Goal: Task Accomplishment & Management: Manage account settings

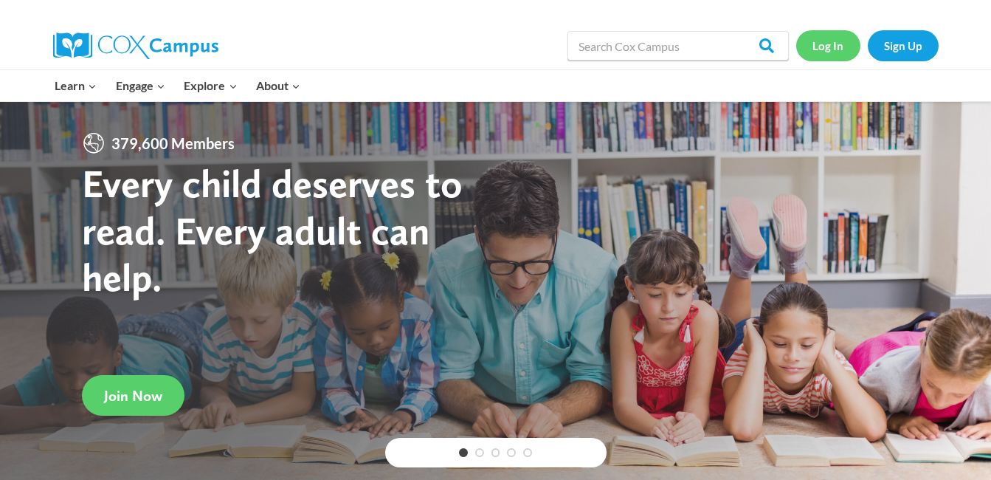
click at [837, 45] on link "Log In" at bounding box center [828, 45] width 64 height 30
click at [822, 53] on link "Log In" at bounding box center [828, 45] width 64 height 30
click at [833, 50] on link "Log In" at bounding box center [828, 45] width 64 height 30
drag, startPoint x: 0, startPoint y: 0, endPoint x: 822, endPoint y: 41, distance: 823.0
click at [822, 41] on link "Log In" at bounding box center [828, 45] width 64 height 30
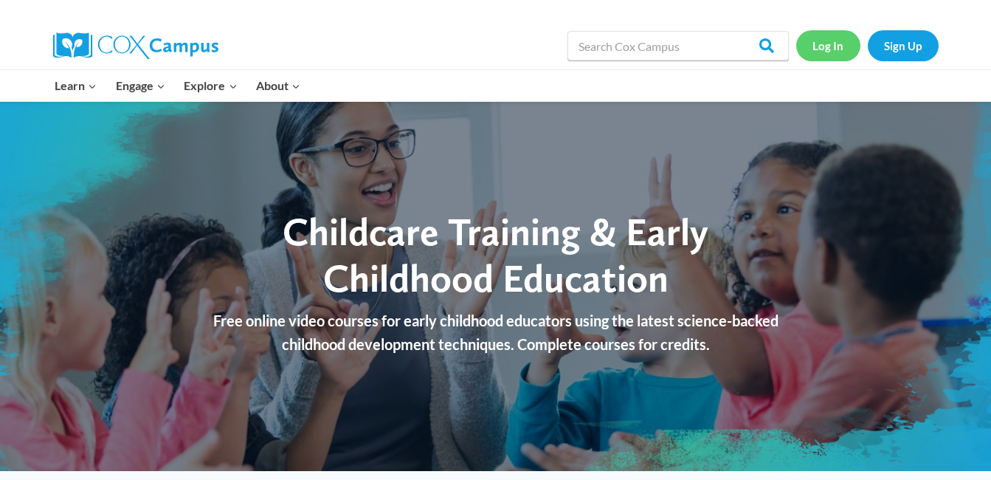
click at [827, 42] on link "Log In" at bounding box center [828, 45] width 64 height 30
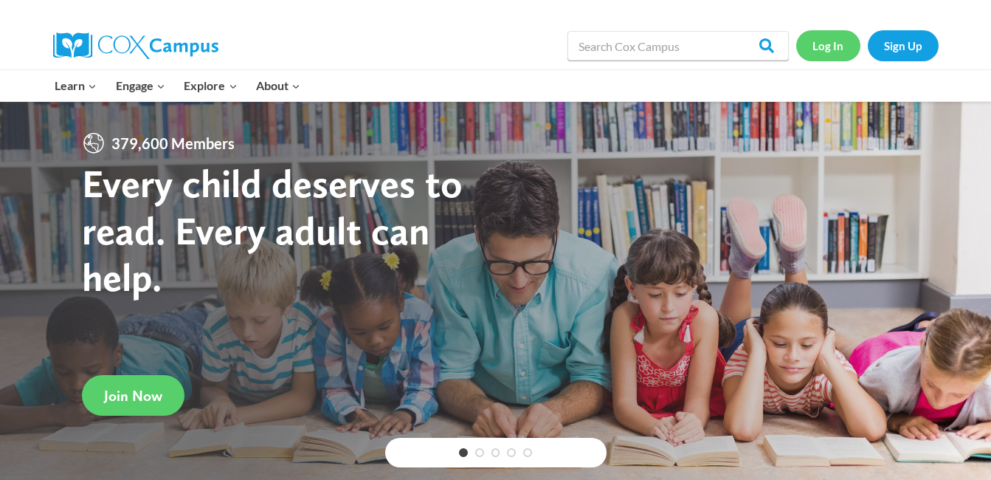
click at [820, 46] on link "Log In" at bounding box center [828, 45] width 64 height 30
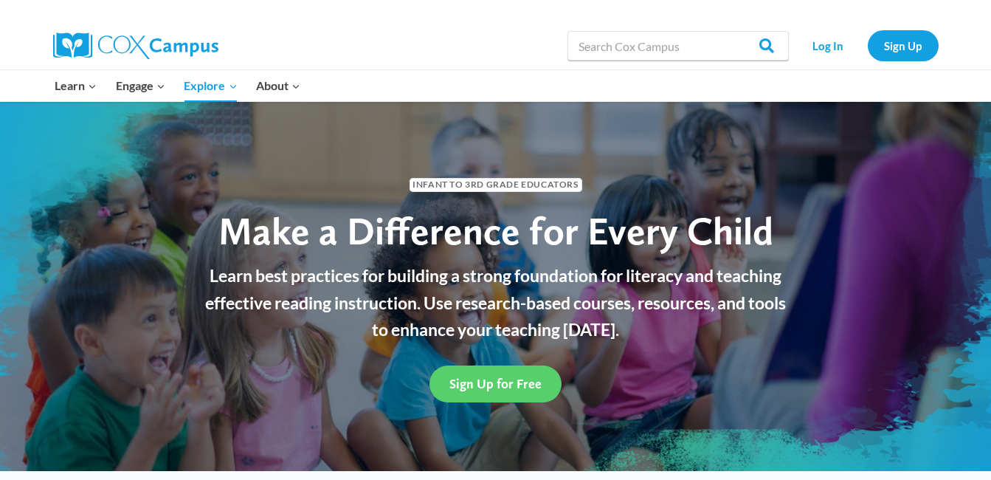
click at [823, 24] on div "Log In Sign Up" at bounding box center [867, 45] width 142 height 47
click at [829, 44] on link "Log In" at bounding box center [828, 45] width 64 height 30
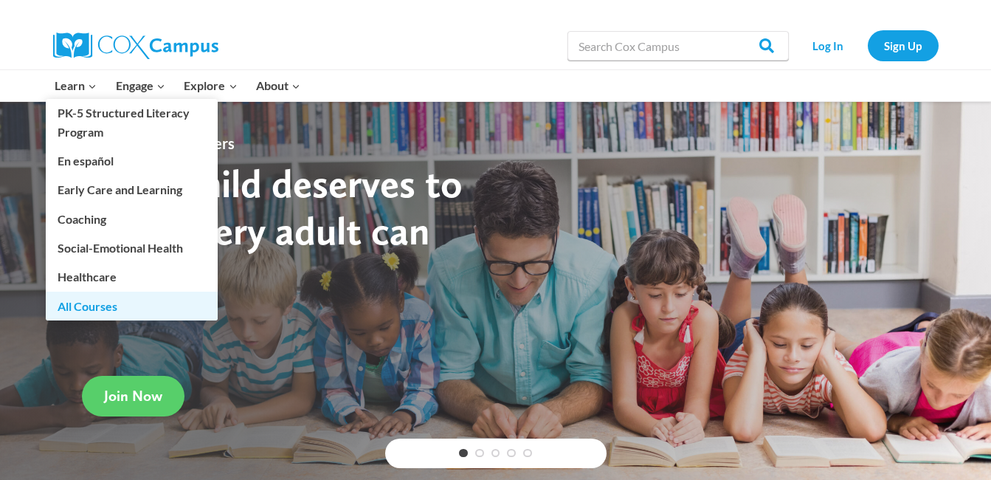
click at [89, 305] on link "All Courses" at bounding box center [132, 305] width 172 height 28
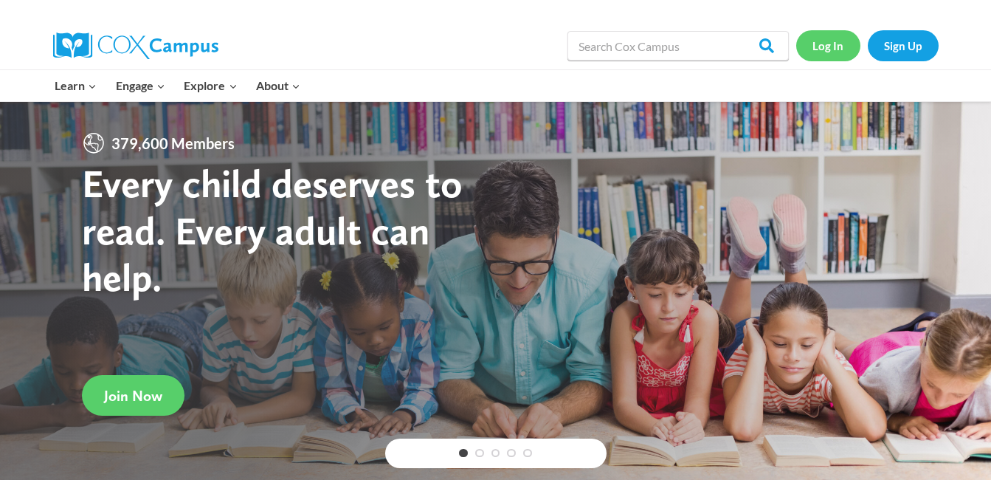
click at [835, 52] on link "Log In" at bounding box center [828, 45] width 64 height 30
click at [821, 41] on link "Log In" at bounding box center [828, 45] width 64 height 30
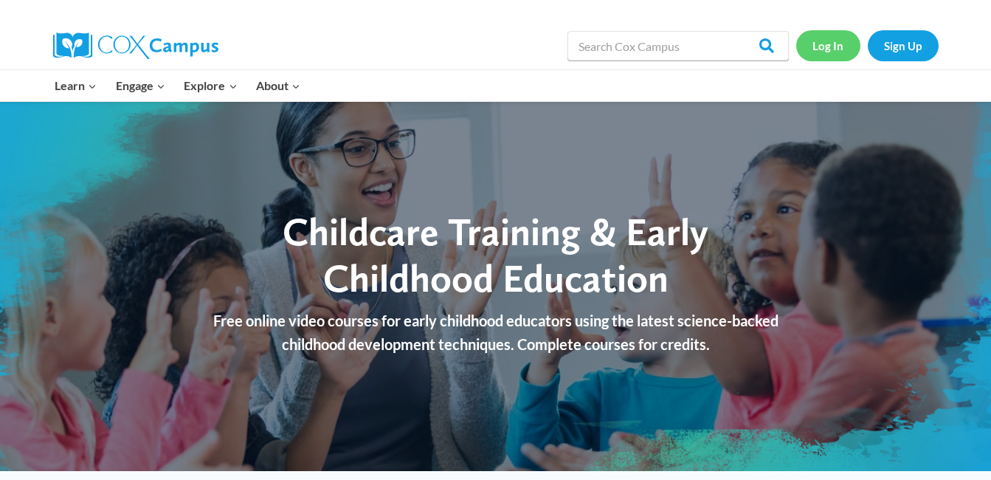
click at [838, 44] on link "Log In" at bounding box center [828, 45] width 64 height 30
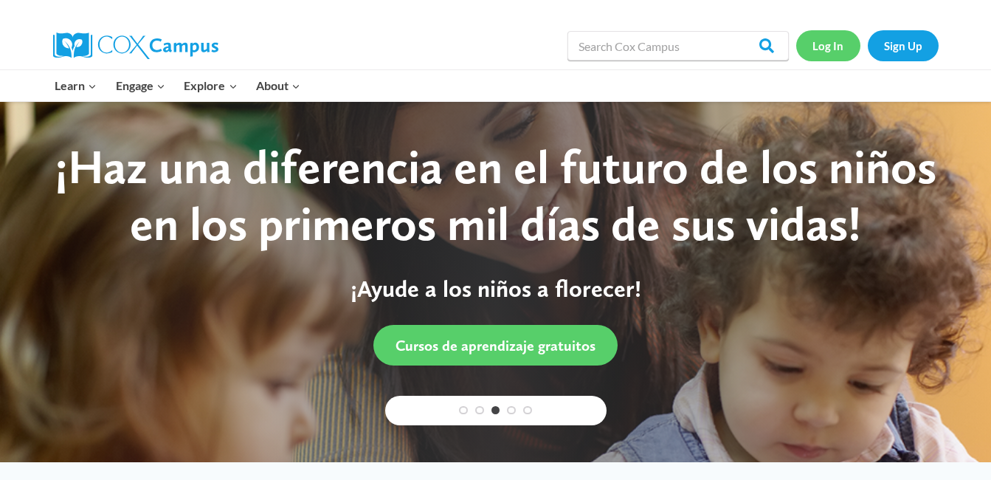
click at [837, 48] on link "Log In" at bounding box center [828, 45] width 64 height 30
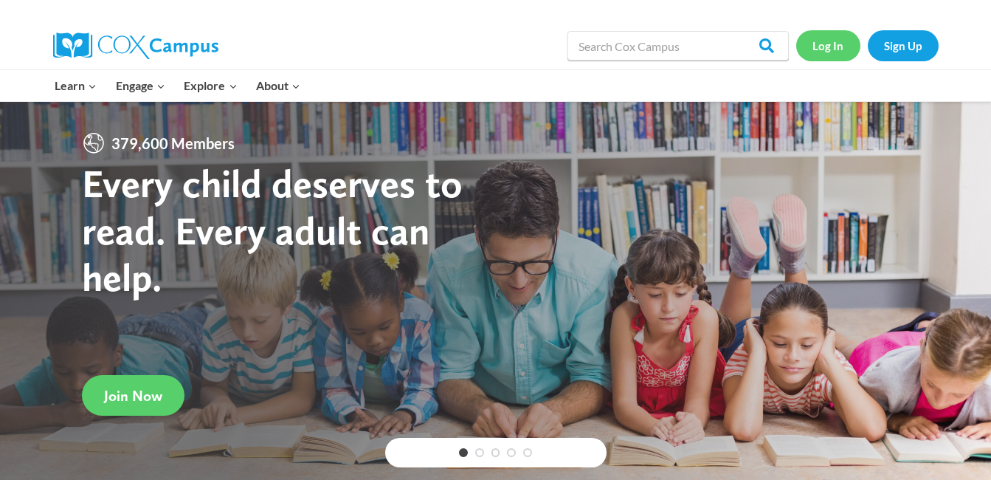
click at [829, 46] on link "Log In" at bounding box center [828, 45] width 64 height 30
click at [823, 54] on link "Log In" at bounding box center [828, 45] width 64 height 30
click at [822, 54] on link "Log In" at bounding box center [828, 45] width 64 height 30
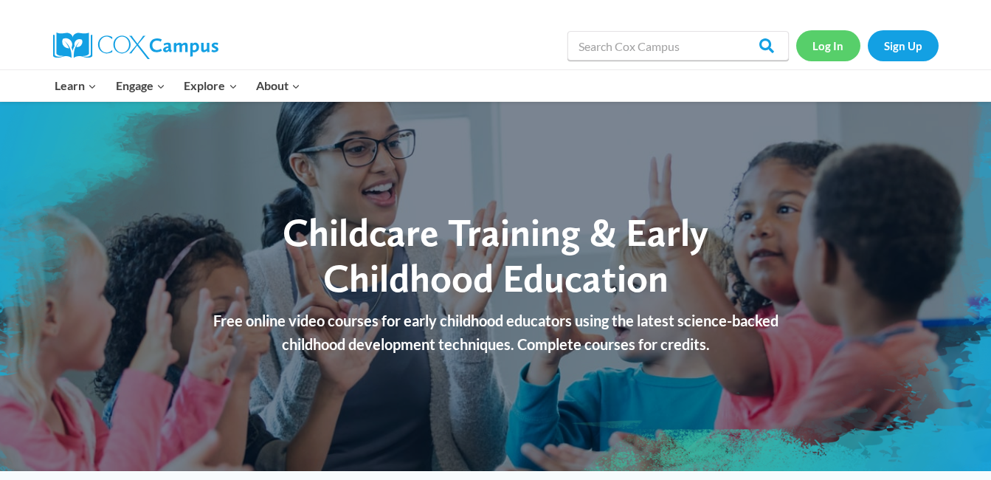
click at [832, 41] on link "Log In" at bounding box center [828, 45] width 64 height 30
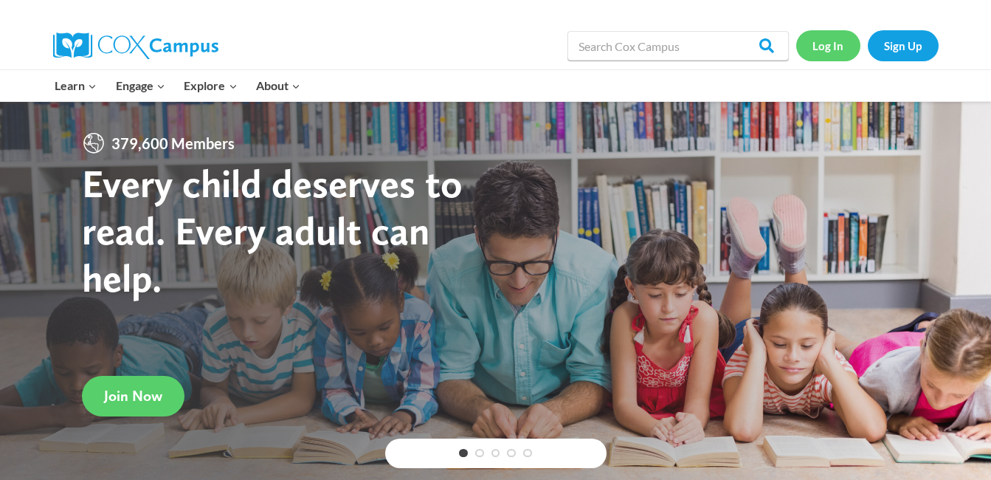
click at [828, 55] on link "Log In" at bounding box center [828, 45] width 64 height 30
